Goal: Task Accomplishment & Management: Use online tool/utility

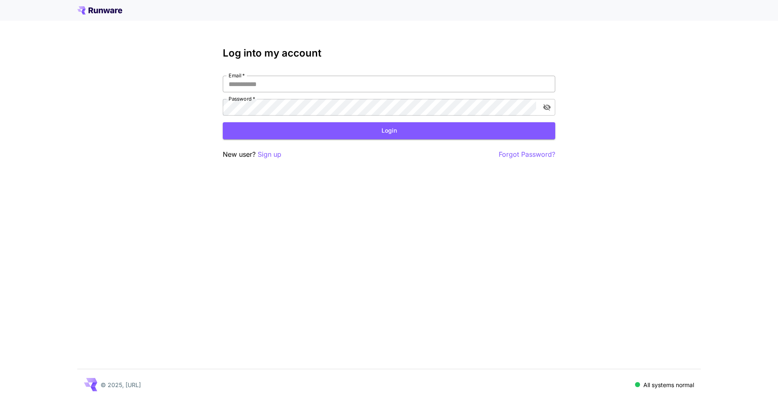
click at [388, 90] on input "Email   *" at bounding box center [389, 84] width 332 height 17
type input "**********"
click button "Login" at bounding box center [389, 130] width 332 height 17
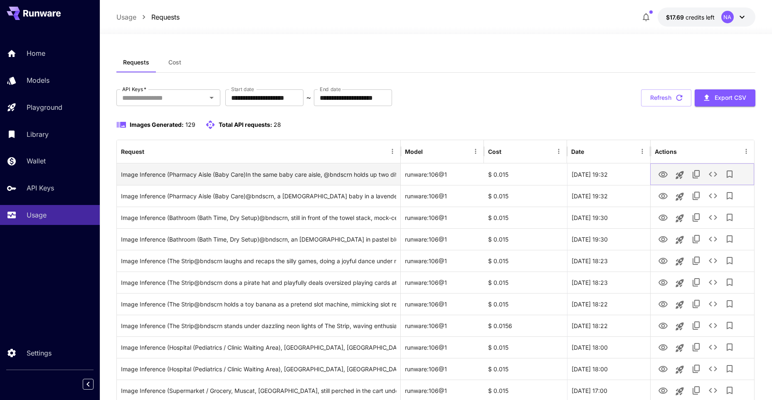
click at [661, 177] on icon "View Image" at bounding box center [662, 174] width 9 height 6
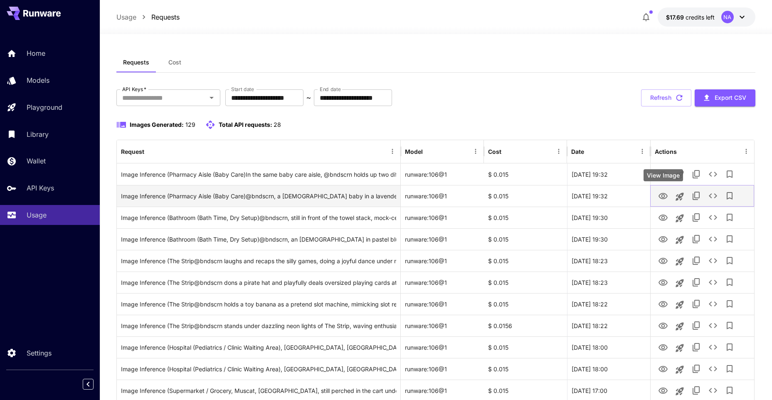
click at [666, 199] on icon "View Image" at bounding box center [663, 196] width 10 height 10
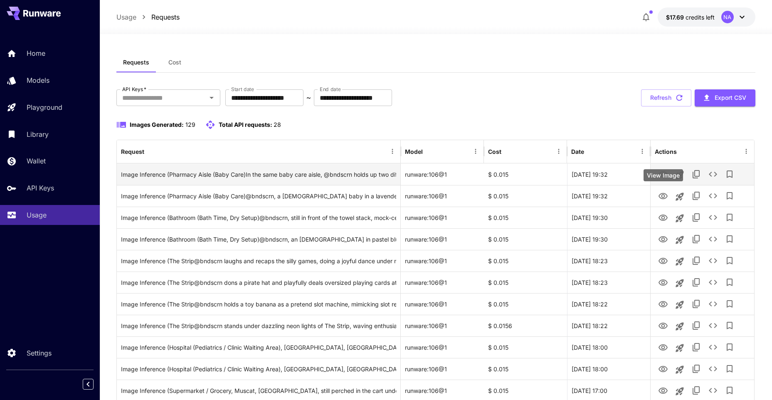
click at [661, 175] on icon "View Image" at bounding box center [662, 174] width 9 height 6
